Goal: Check status: Check status

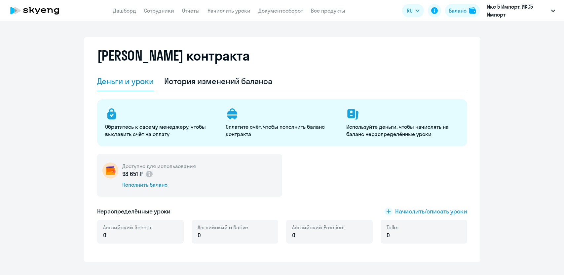
select select "english_adult_not_native_speaker"
click at [279, 14] on link "Документооборот" at bounding box center [280, 10] width 45 height 7
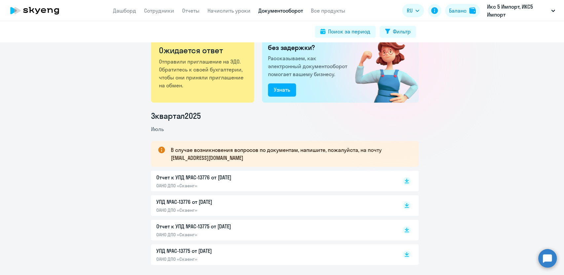
scroll to position [23, 0]
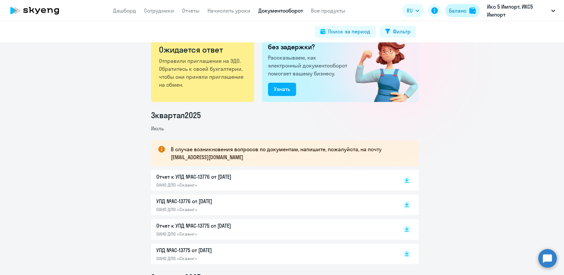
click at [453, 11] on div "Баланс" at bounding box center [458, 11] width 18 height 8
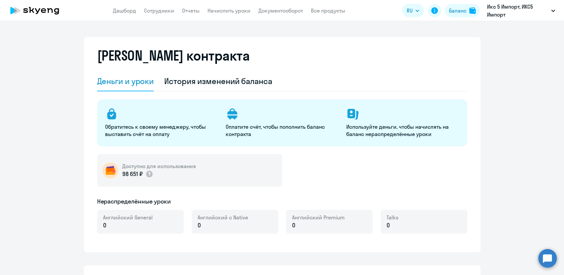
select select "english_adult_not_native_speaker"
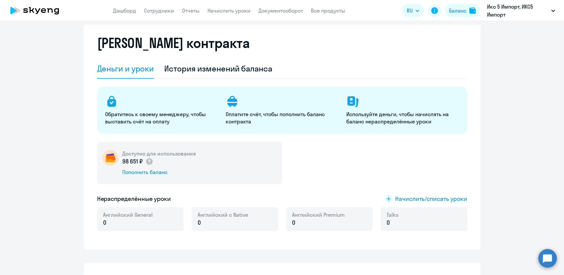
scroll to position [13, 0]
click at [330, 170] on div "Доступно для использования 98 651 ₽ Пополнить баланс" at bounding box center [282, 162] width 370 height 42
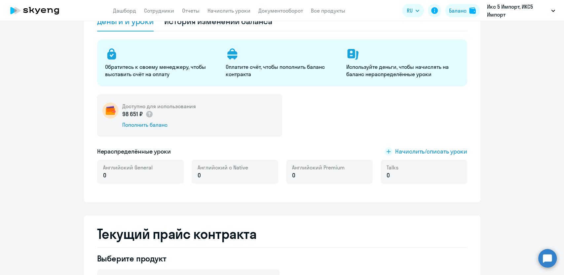
scroll to position [60, 0]
